Goal: Task Accomplishment & Management: Manage account settings

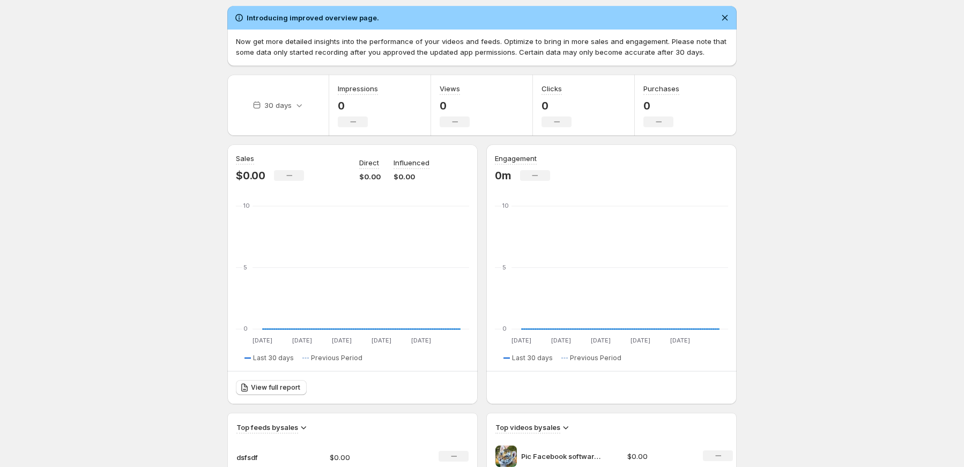
scroll to position [54, 0]
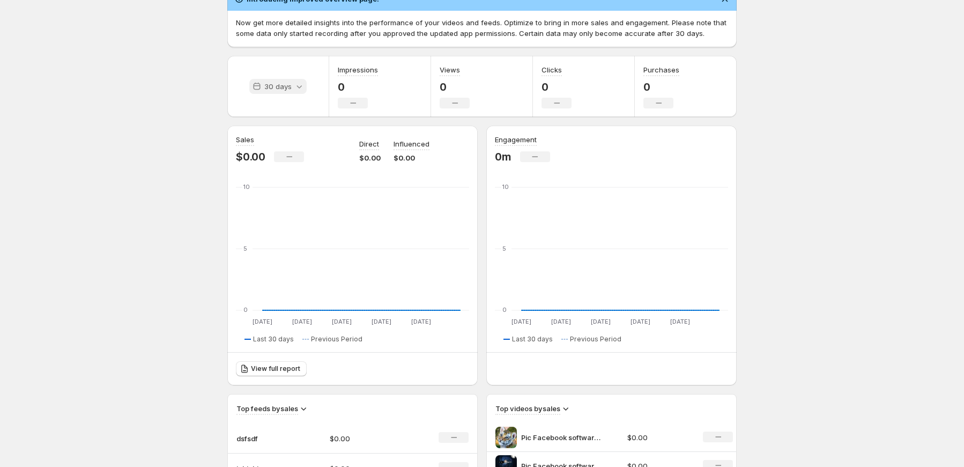
click at [289, 90] on p "30 days" at bounding box center [277, 86] width 27 height 11
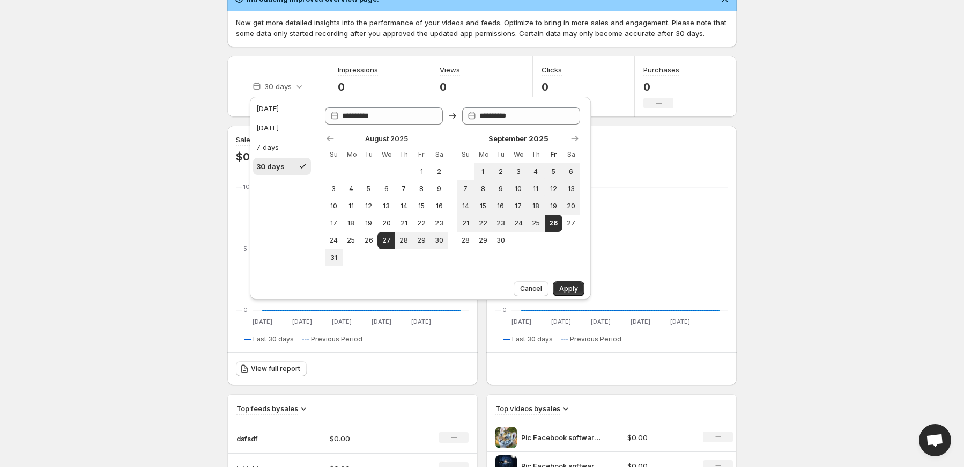
click at [164, 88] on body "Home Feeds Videos Subscription Settings Overview. This page is ready Overview C…" at bounding box center [482, 179] width 964 height 467
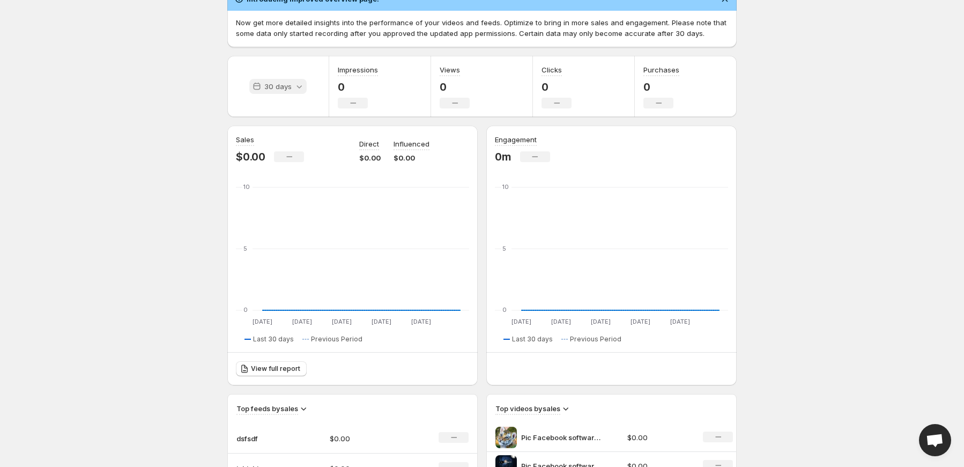
click at [294, 85] on icon at bounding box center [299, 86] width 11 height 11
click at [788, 173] on body "Home Feeds Videos Subscription Settings Overview. This page is ready Overview C…" at bounding box center [482, 179] width 964 height 467
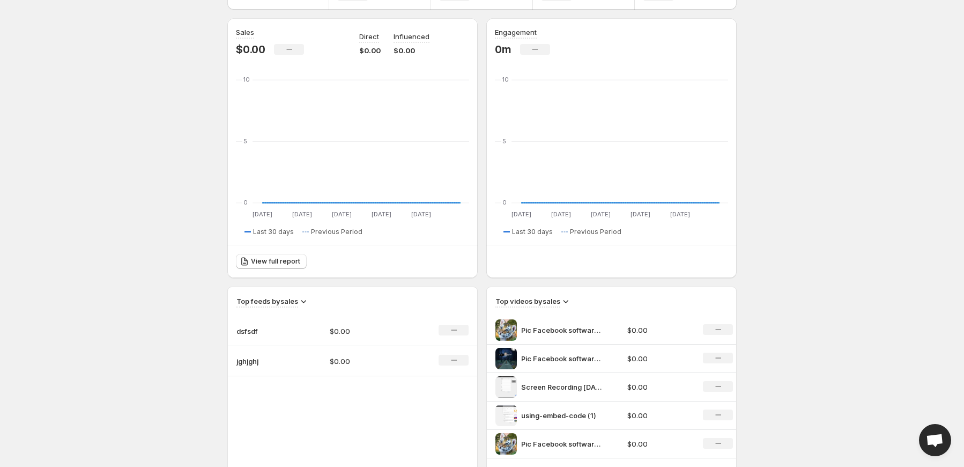
scroll to position [214, 0]
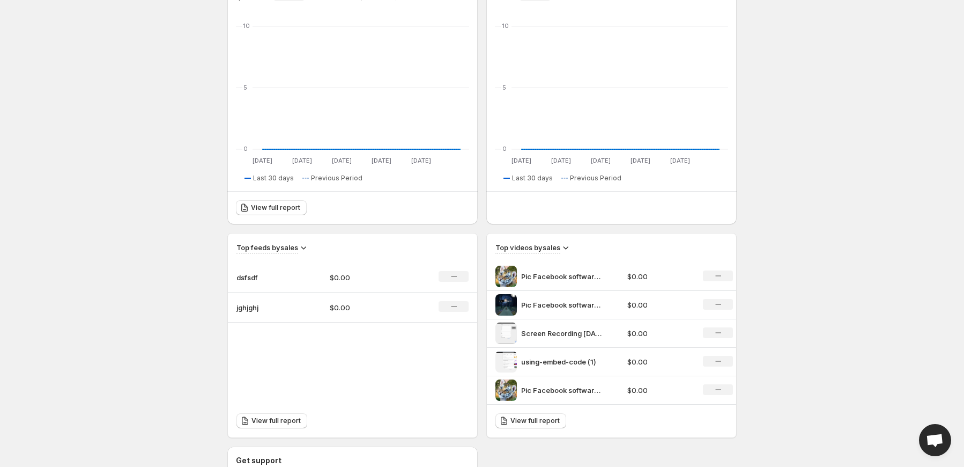
click at [782, 241] on body "Home Feeds Videos Subscription Settings Overview. This page is ready Overview C…" at bounding box center [482, 19] width 964 height 467
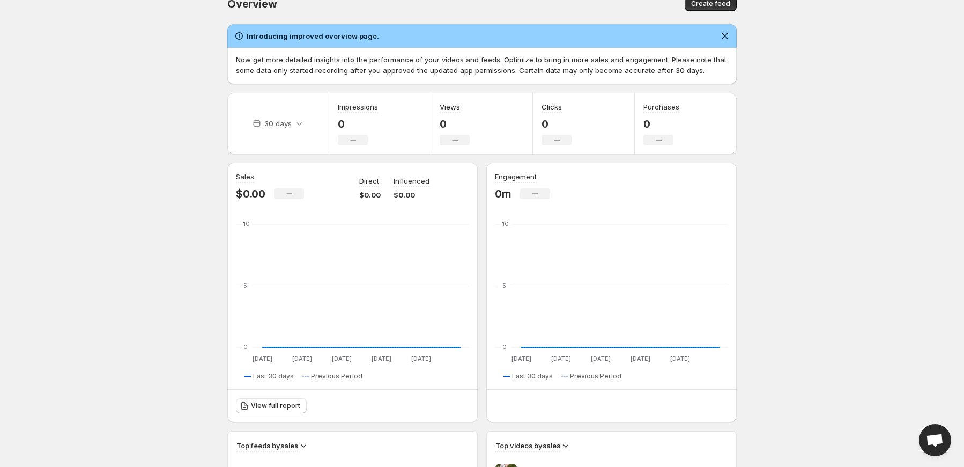
scroll to position [0, 0]
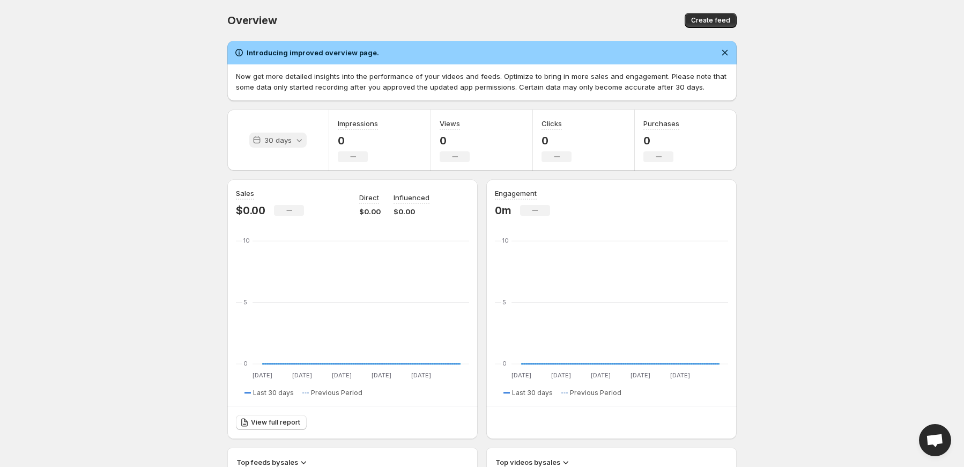
click at [295, 140] on icon at bounding box center [299, 140] width 11 height 11
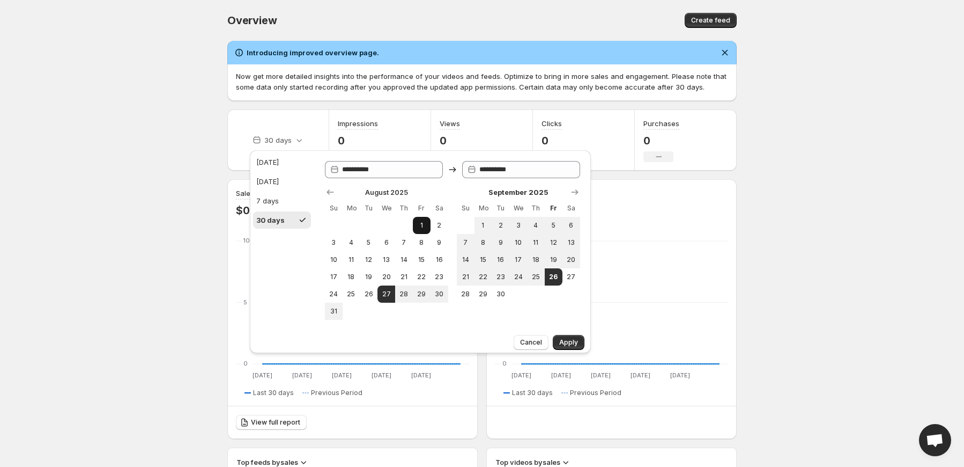
click at [424, 226] on span "1" at bounding box center [421, 225] width 9 height 9
type input "**********"
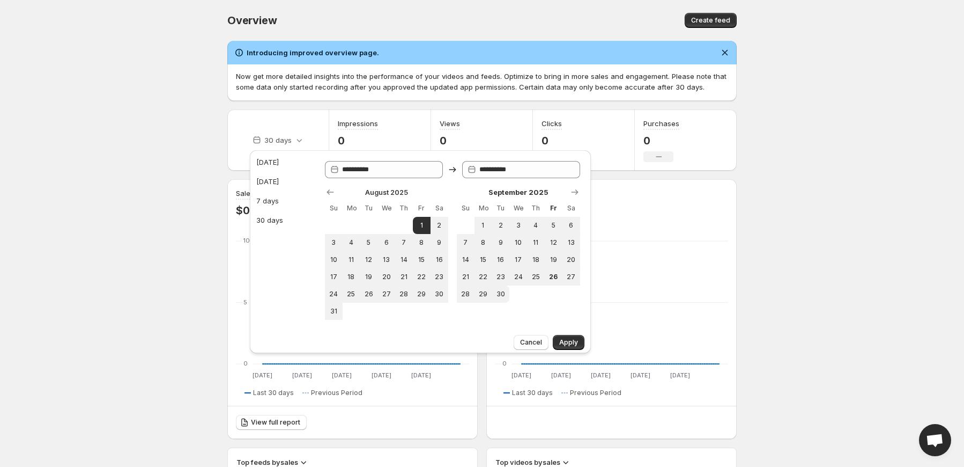
click at [574, 338] on button "Apply" at bounding box center [569, 342] width 32 height 15
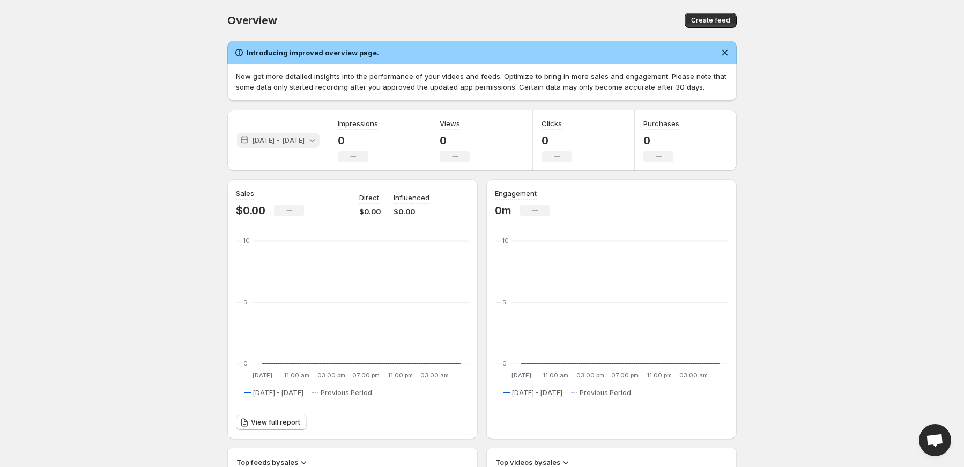
click at [296, 135] on p "[DATE] - [DATE]" at bounding box center [278, 140] width 53 height 11
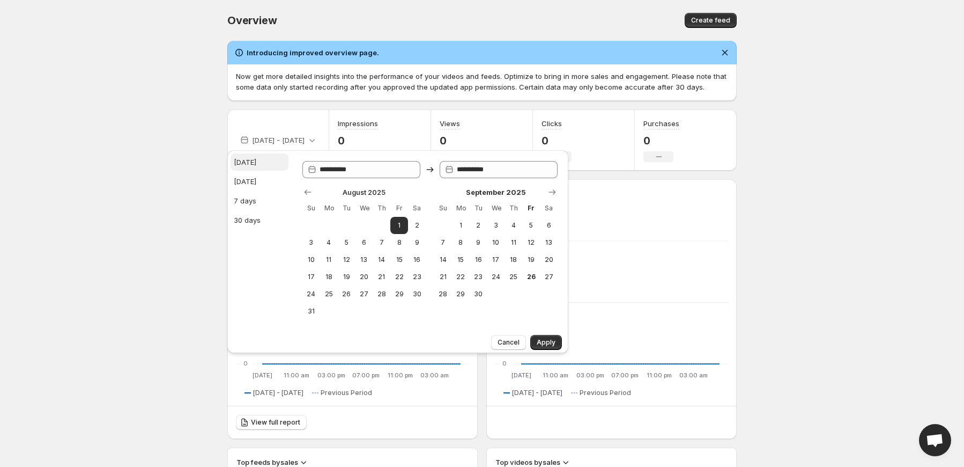
click at [250, 164] on div "[DATE]" at bounding box center [245, 162] width 23 height 11
type input "**********"
click at [556, 349] on button "Apply" at bounding box center [546, 342] width 32 height 15
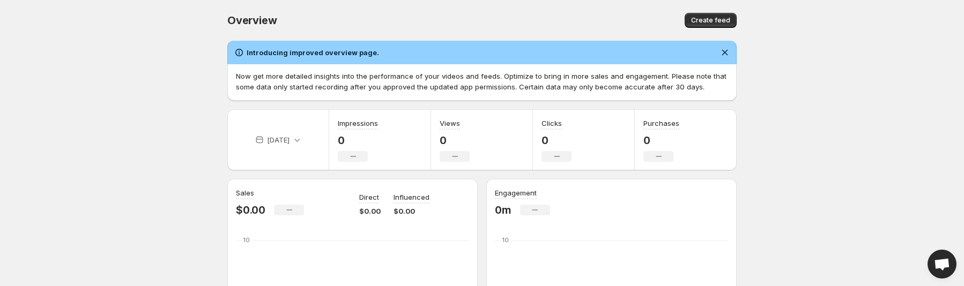
click at [130, 149] on body "Home Feeds Videos Subscription Settings Overview. This page is ready Overview C…" at bounding box center [482, 143] width 964 height 286
